Goal: Feedback & Contribution: Contribute content

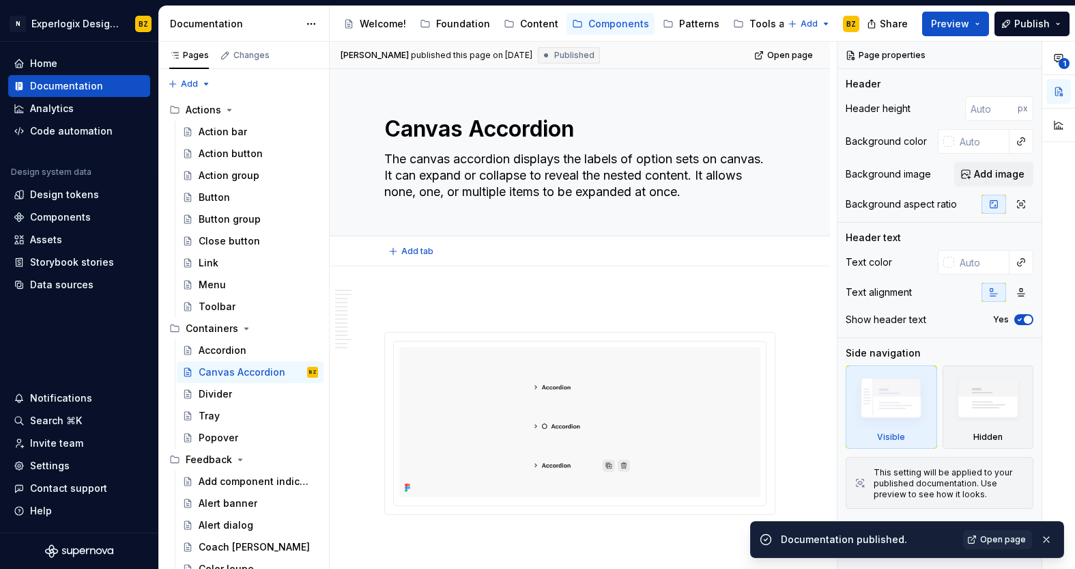
scroll to position [961, 0]
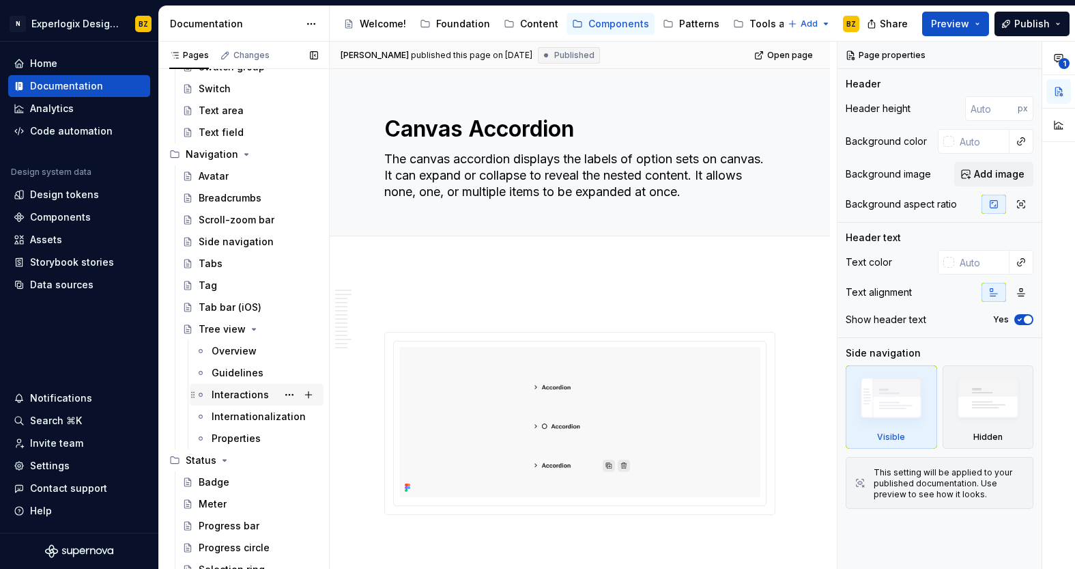
click at [242, 397] on div "Interactions" at bounding box center [240, 395] width 57 height 14
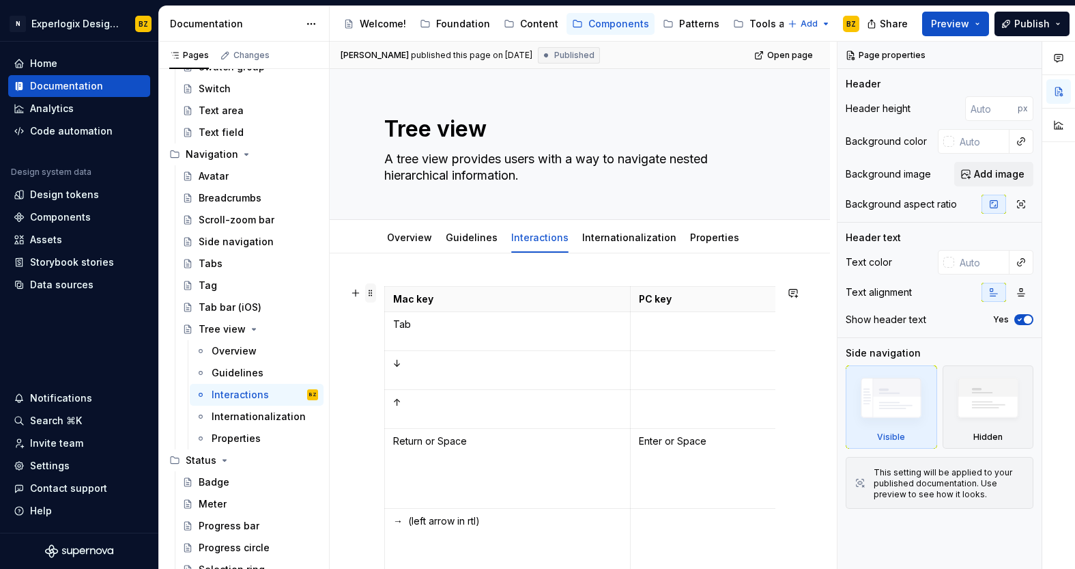
click at [371, 297] on span at bounding box center [370, 292] width 11 height 19
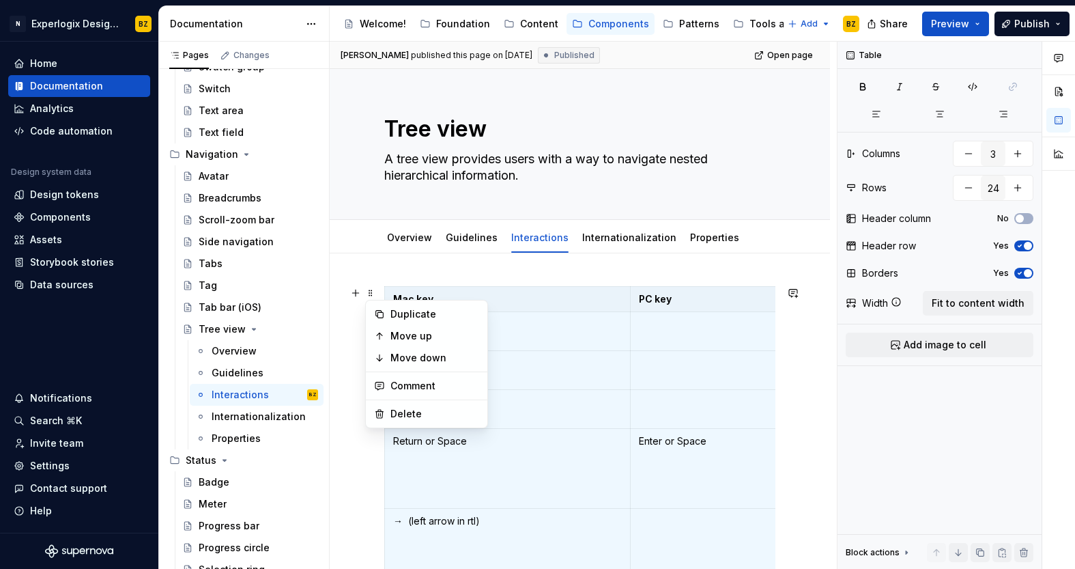
scroll to position [5, 0]
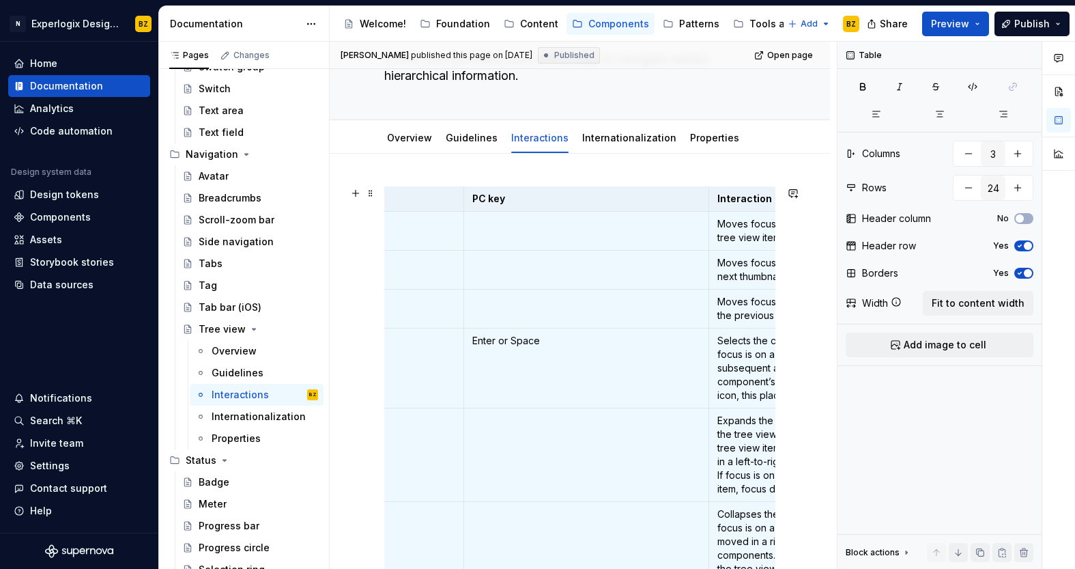
scroll to position [0, 0]
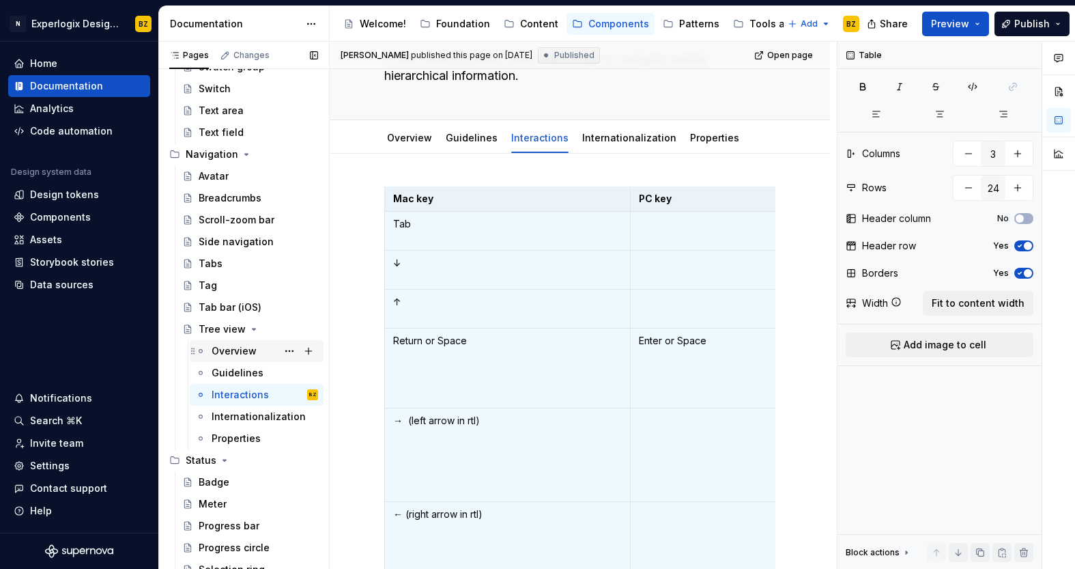
click at [253, 351] on div "Overview" at bounding box center [234, 351] width 45 height 14
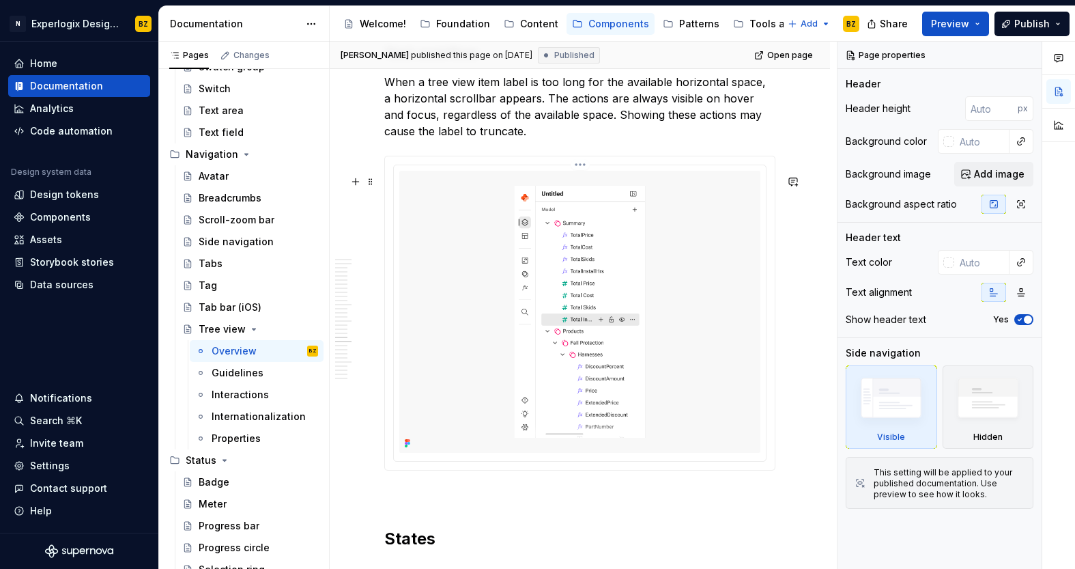
scroll to position [6555, 0]
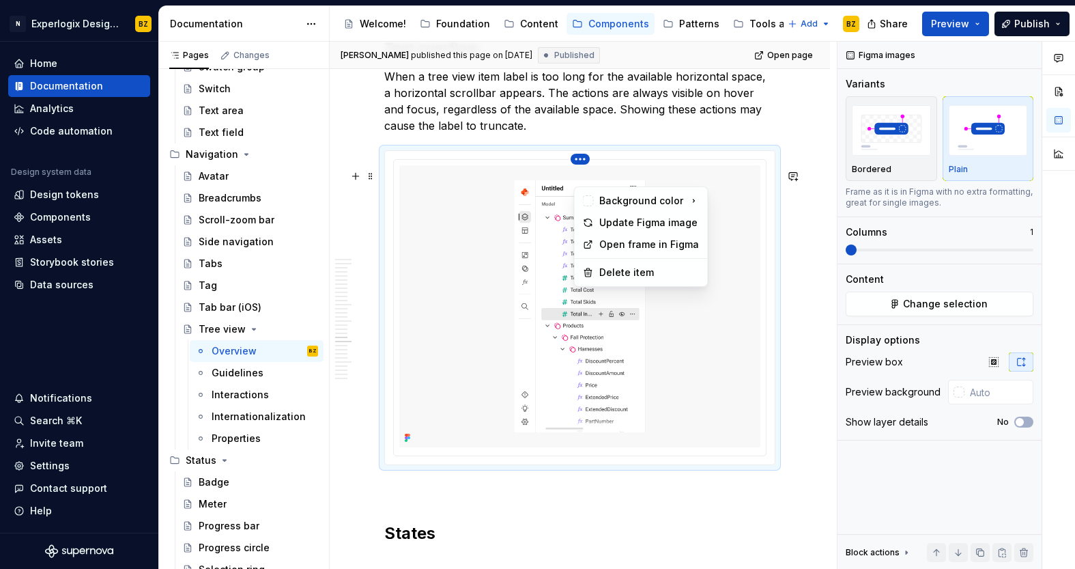
click at [583, 180] on html "N Experlogix Design System BZ Home Documentation Analytics Code automation Desi…" at bounding box center [537, 284] width 1075 height 569
click at [642, 224] on div "Update Figma image" at bounding box center [649, 223] width 100 height 14
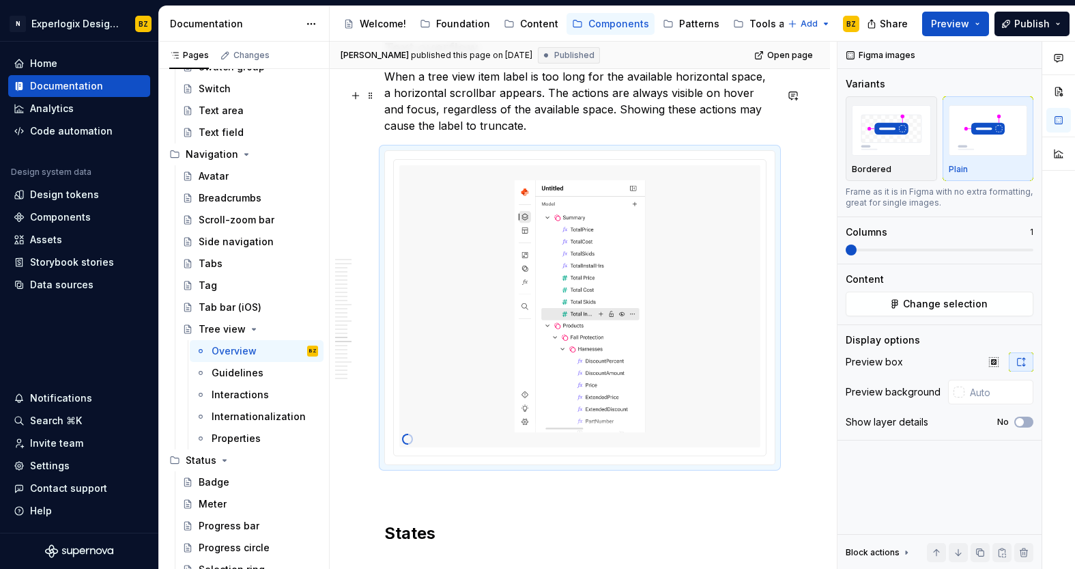
click at [646, 129] on p "When a tree view item label is too long for the available horizontal space, a h…" at bounding box center [579, 101] width 391 height 66
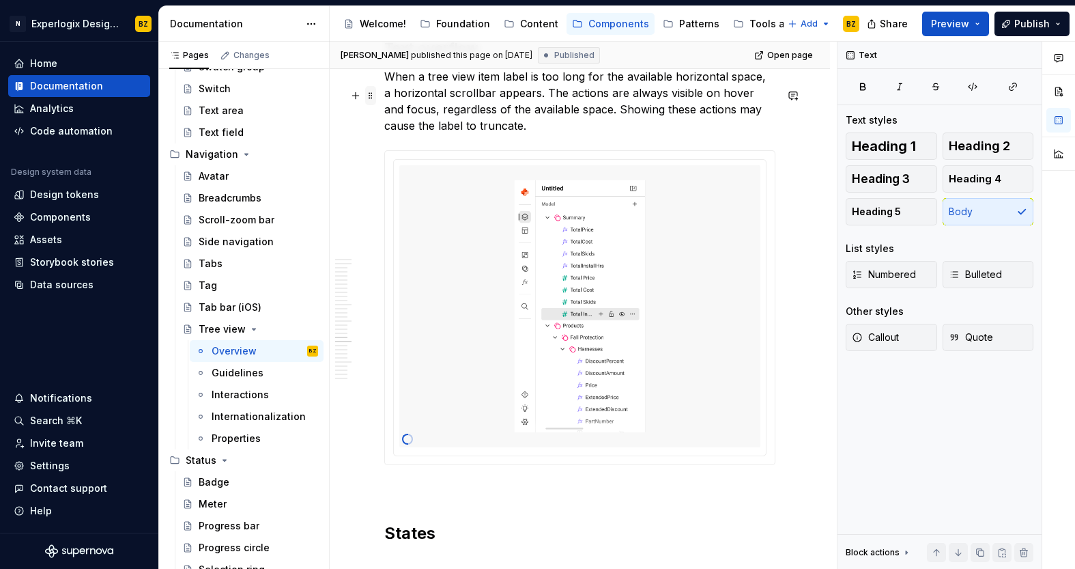
click at [370, 94] on span at bounding box center [370, 95] width 11 height 19
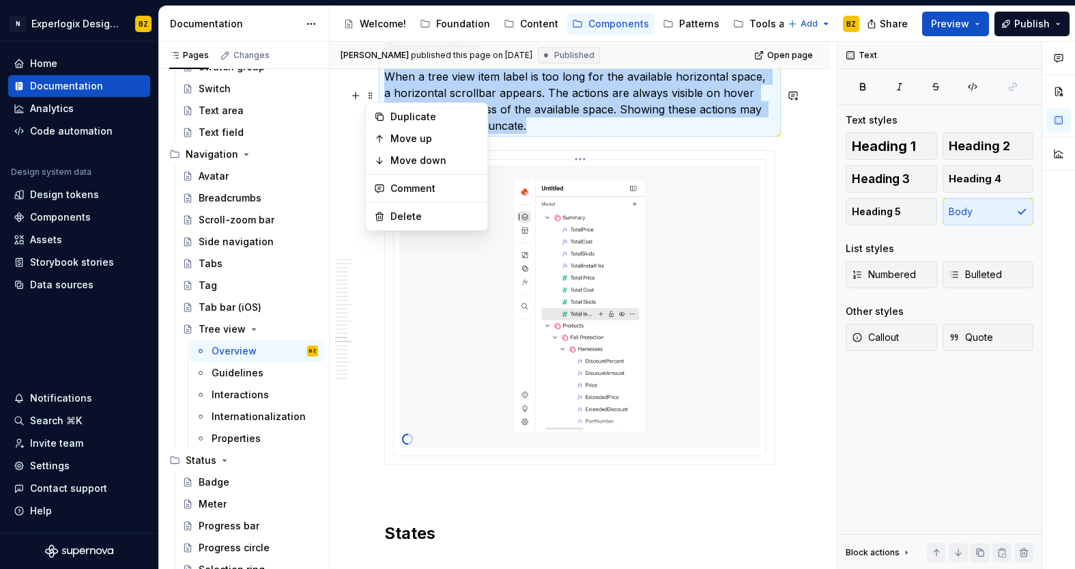
click at [672, 203] on img at bounding box center [579, 306] width 361 height 282
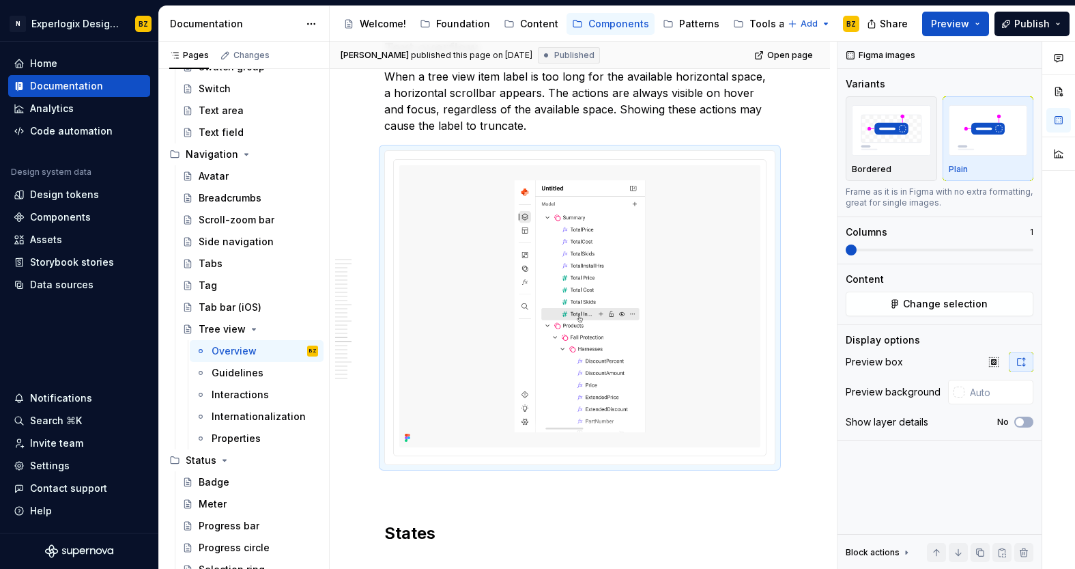
type textarea "*"
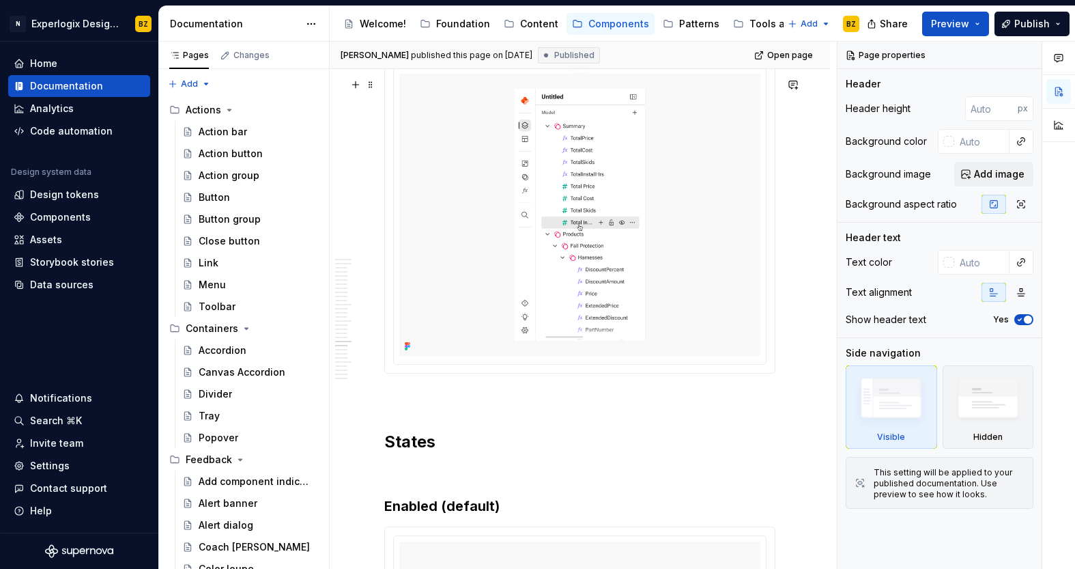
scroll to position [6652, 0]
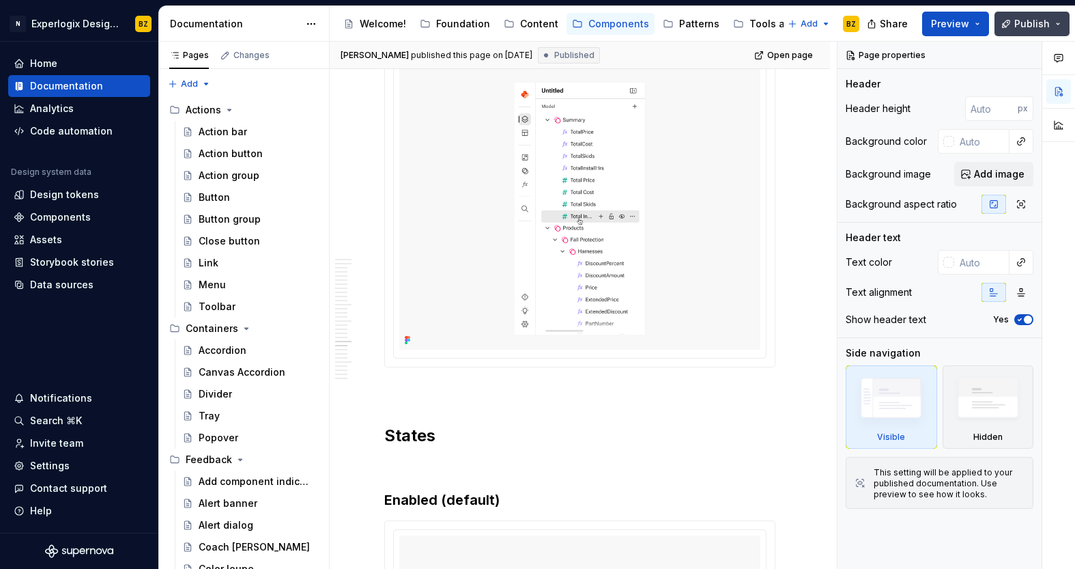
click at [1043, 22] on span "Publish" at bounding box center [1033, 24] width 36 height 14
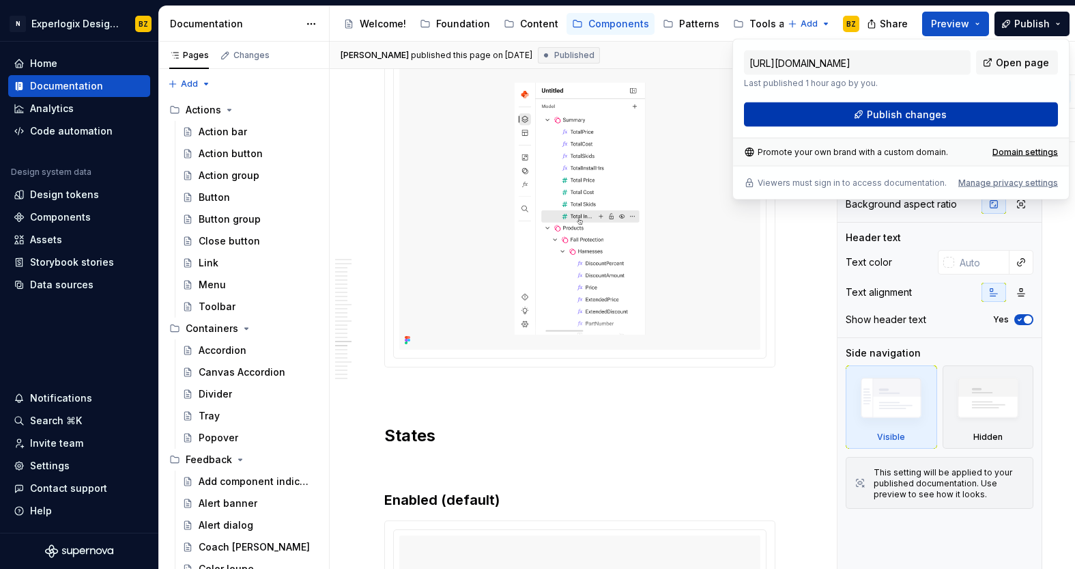
click at [894, 117] on span "Publish changes" at bounding box center [907, 115] width 80 height 14
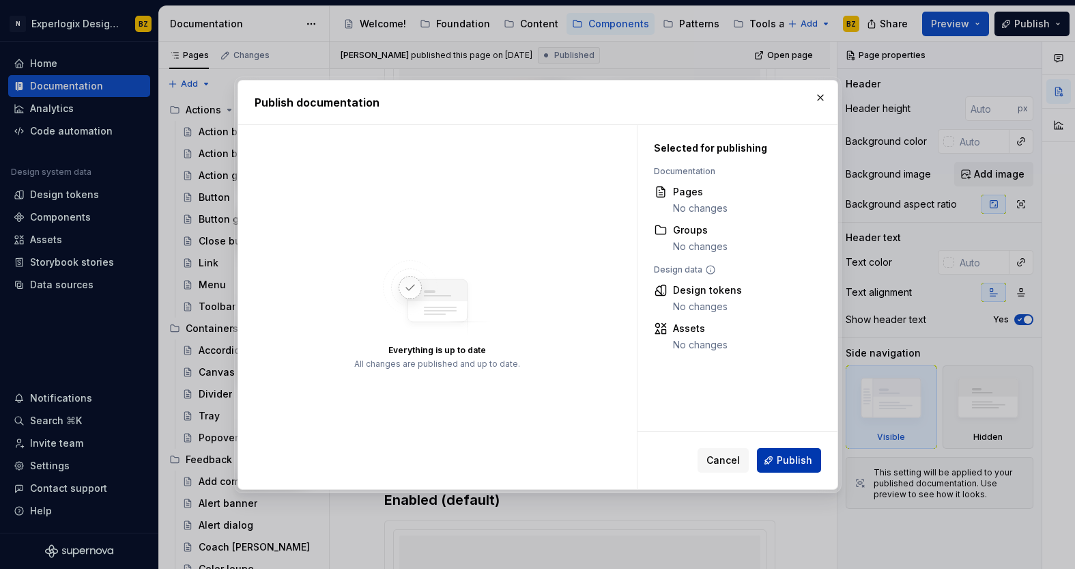
click at [794, 454] on span "Publish" at bounding box center [795, 460] width 36 height 14
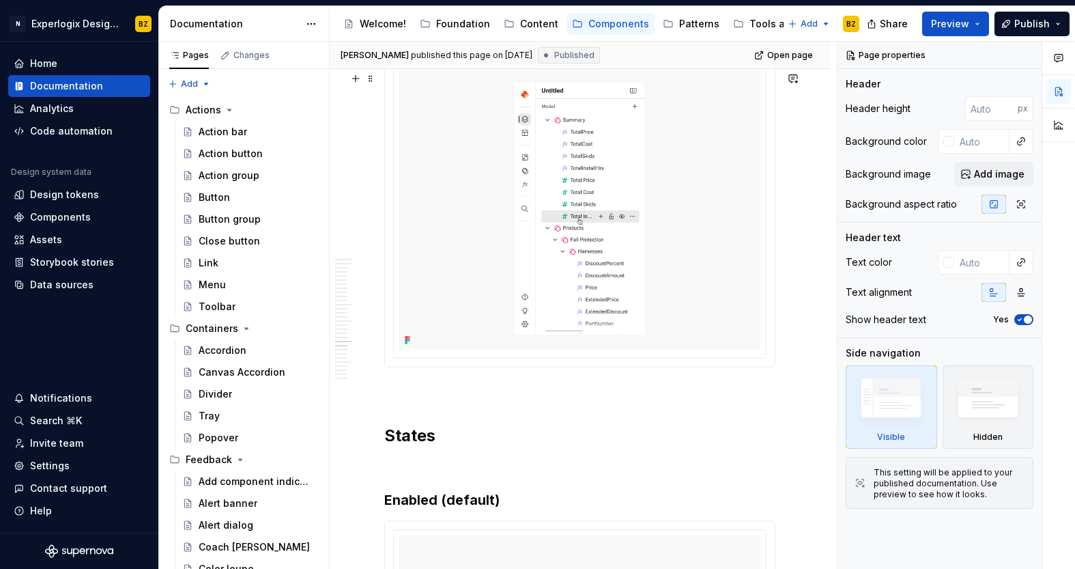
type textarea "*"
